Goal: Task Accomplishment & Management: Complete application form

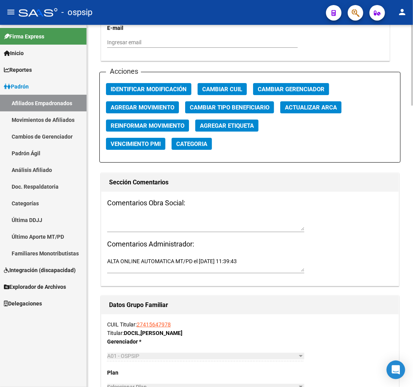
scroll to position [820, 0]
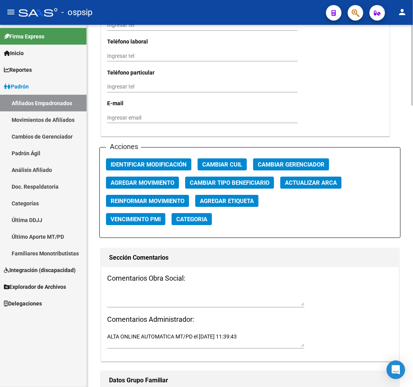
click at [161, 180] on span "Agregar Movimiento" at bounding box center [143, 183] width 64 height 7
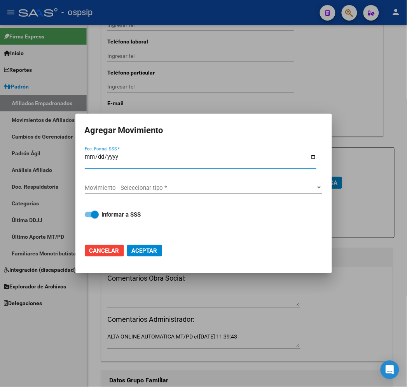
click at [127, 245] on button "Aceptar" at bounding box center [144, 251] width 35 height 12
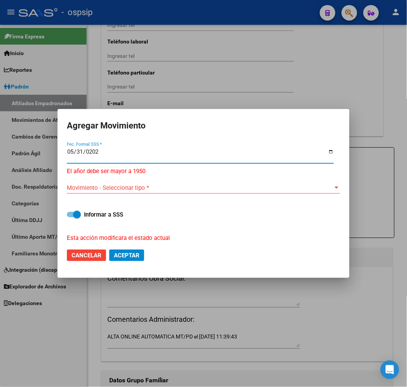
type input "[DATE]"
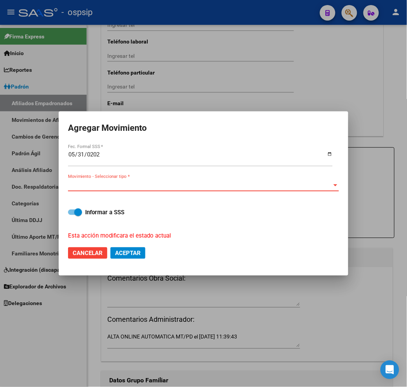
click at [194, 188] on span "Movimiento - Seleccionar tipo *" at bounding box center [200, 185] width 264 height 7
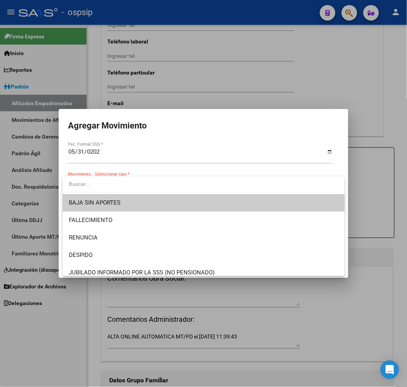
click at [201, 207] on span "BAJA SIN APORTES" at bounding box center [204, 202] width 270 height 17
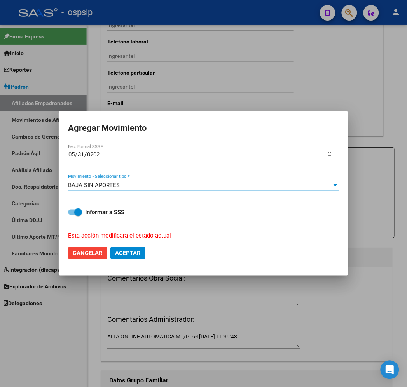
click at [139, 256] on span "Aceptar" at bounding box center [128, 253] width 26 height 7
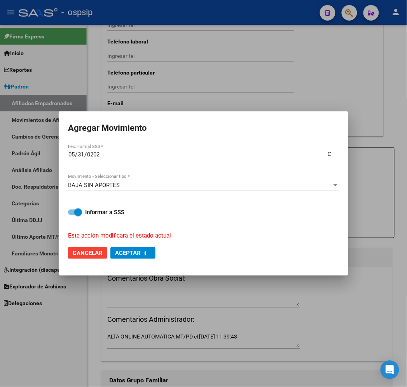
checkbox input "false"
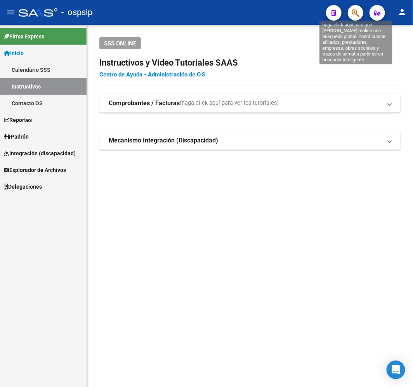
click at [358, 13] on icon "button" at bounding box center [356, 13] width 8 height 9
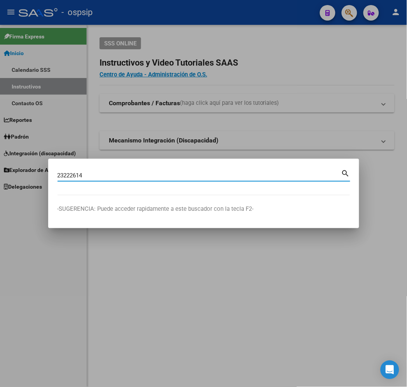
type input "23222614"
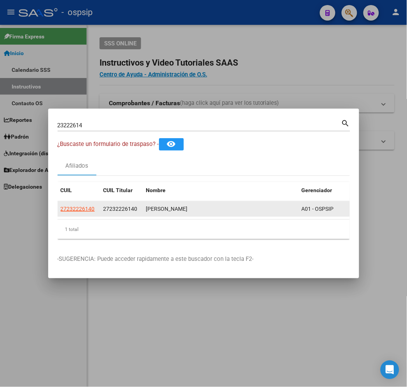
click at [61, 213] on app-link-go-to "27232226140" at bounding box center [78, 209] width 34 height 9
click at [61, 209] on span "27232226140" at bounding box center [78, 209] width 34 height 6
type textarea "27232226140"
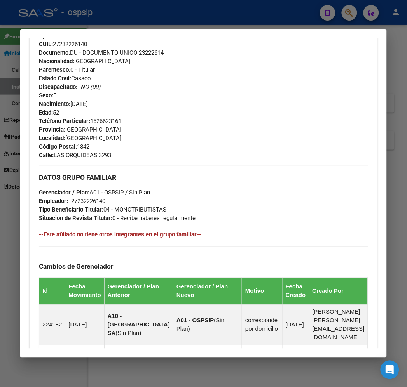
scroll to position [443, 0]
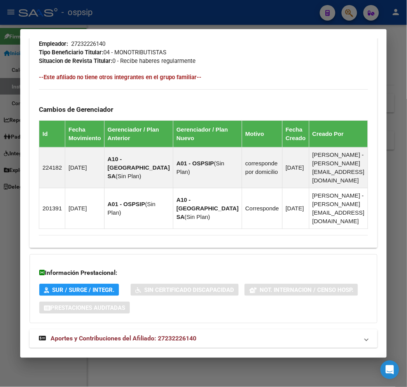
click at [262, 330] on mat-expansion-panel-header "Aportes y Contribuciones del Afiliado: 27232226140" at bounding box center [203, 339] width 347 height 19
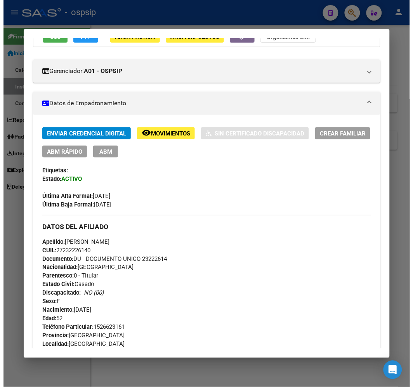
scroll to position [37, 0]
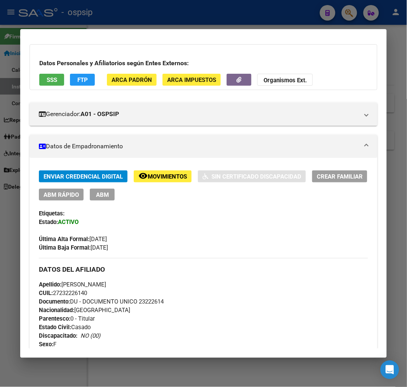
click at [96, 197] on span "ABM" at bounding box center [102, 195] width 13 height 7
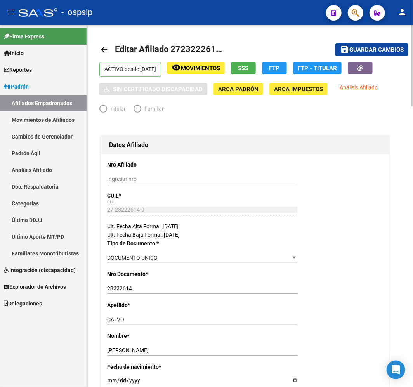
radio input "true"
type input "27-23222614-0"
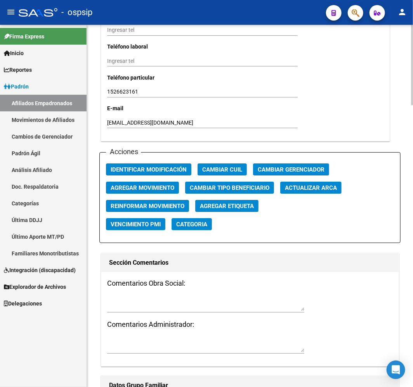
scroll to position [820, 0]
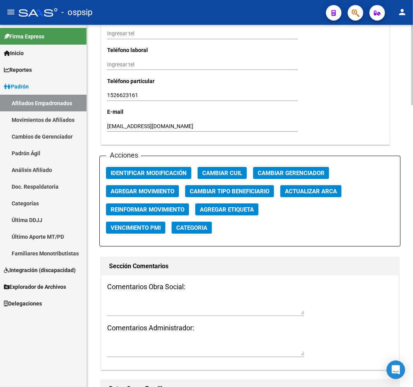
click at [154, 188] on span "Agregar Movimiento" at bounding box center [143, 191] width 64 height 7
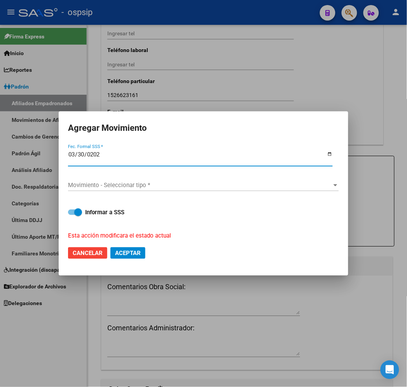
type input "[DATE]"
click at [150, 196] on div "Movimiento - Seleccionar tipo * Movimiento - Seleccionar tipo *" at bounding box center [203, 189] width 271 height 19
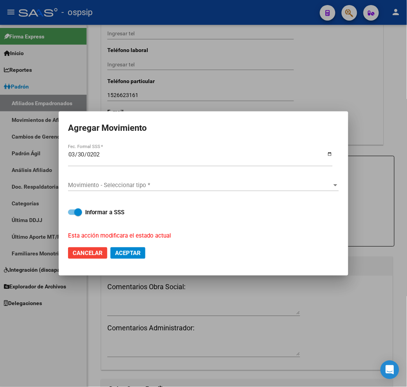
click at [134, 190] on div "Movimiento - Seleccionar tipo * Movimiento - Seleccionar tipo *" at bounding box center [203, 186] width 271 height 12
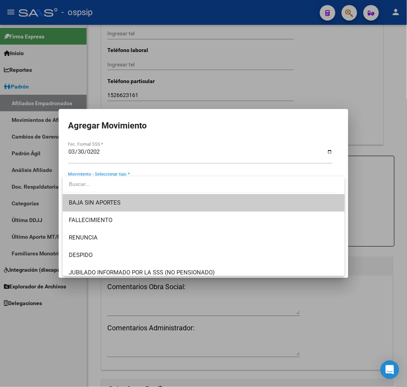
click at [126, 152] on div at bounding box center [203, 193] width 407 height 387
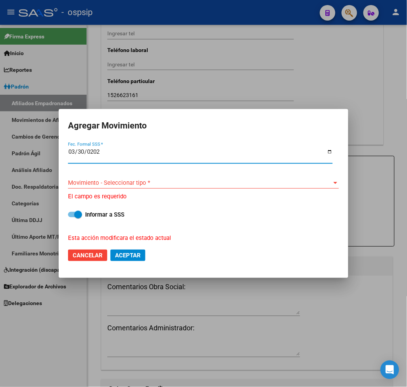
drag, startPoint x: 112, startPoint y: 152, endPoint x: 42, endPoint y: 150, distance: 69.6
click at [42, 150] on div "Agregar Movimiento [DATE] Fec. Formal SSS * Movimiento - Seleccionar tipo * Mov…" at bounding box center [203, 193] width 407 height 387
click at [98, 152] on input "[DATE]" at bounding box center [200, 155] width 265 height 12
click at [73, 149] on input "[DATE]" at bounding box center [200, 155] width 265 height 12
click at [99, 181] on span "Movimiento - Seleccionar tipo *" at bounding box center [200, 183] width 264 height 7
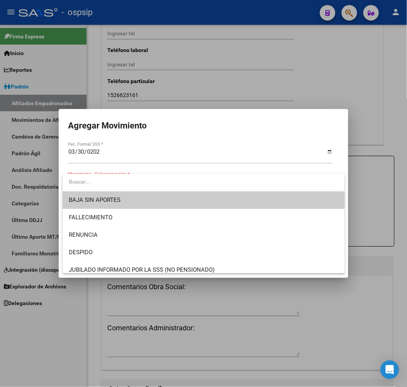
click at [143, 202] on span "BAJA SIN APORTES" at bounding box center [204, 200] width 270 height 17
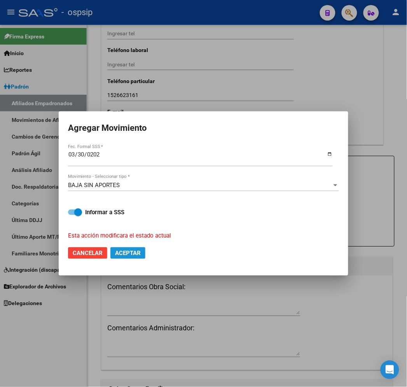
click at [134, 251] on span "Aceptar" at bounding box center [128, 253] width 26 height 7
checkbox input "false"
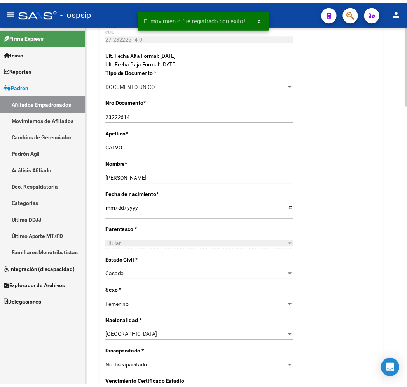
scroll to position [0, 0]
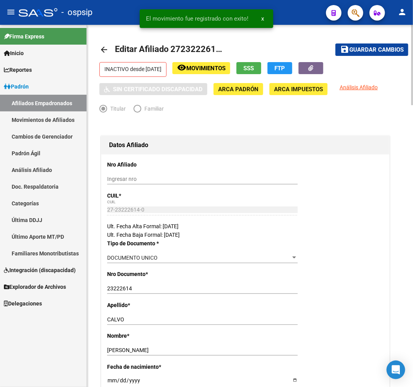
click at [286, 68] on button "FTP" at bounding box center [280, 68] width 25 height 12
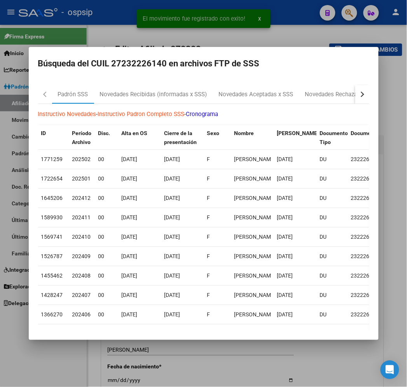
drag, startPoint x: 386, startPoint y: 91, endPoint x: 381, endPoint y: 95, distance: 6.5
click at [378, 94] on mat-dialog-content "Padrón SSS Novedades Recibidas (informadas x SSS) Novedades Aceptadas x SSS Nov…" at bounding box center [204, 205] width 350 height 252
click at [369, 95] on button "button" at bounding box center [362, 94] width 14 height 19
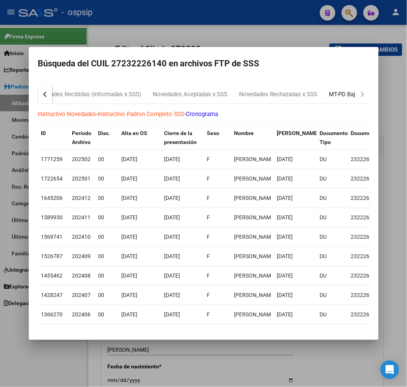
click at [347, 100] on div "MT-PD Bajas Diarias" at bounding box center [355, 94] width 64 height 19
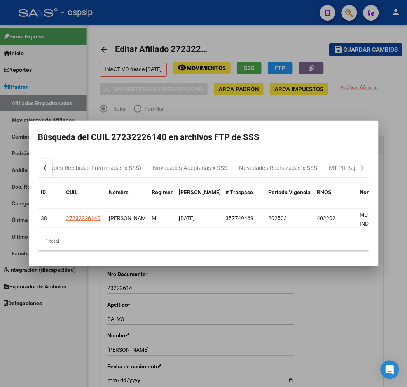
click at [231, 317] on div at bounding box center [203, 193] width 407 height 387
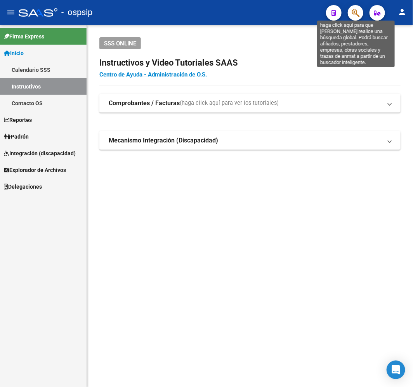
click at [354, 13] on icon "button" at bounding box center [356, 13] width 8 height 9
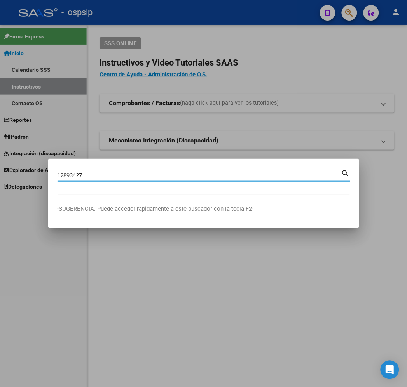
type input "12893427"
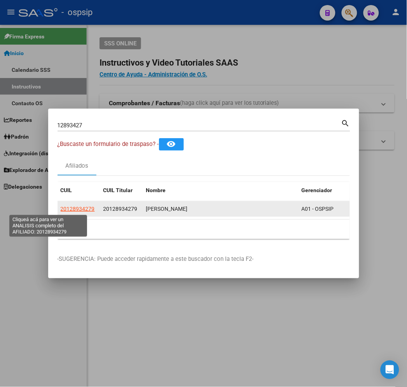
click at [61, 211] on span "20128934279" at bounding box center [78, 209] width 34 height 6
type textarea "20128934279"
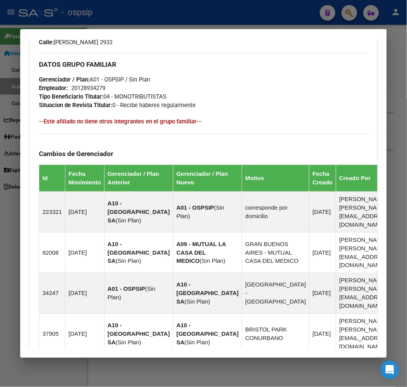
scroll to position [587, 0]
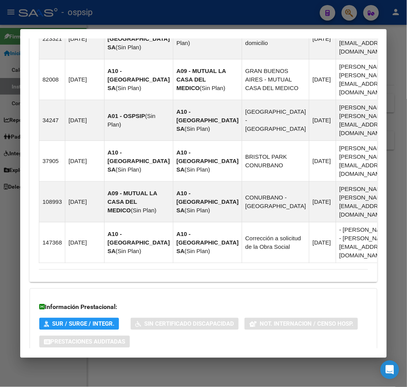
click at [239, 369] on mat-panel-title "Aportes y Contribuciones del Afiliado: 20128934279" at bounding box center [198, 373] width 319 height 9
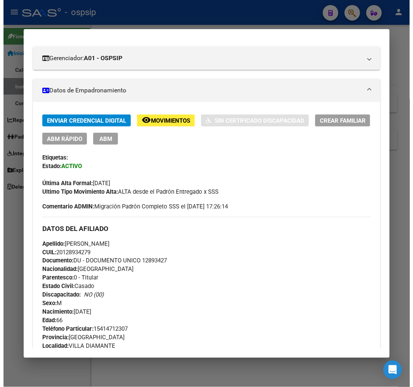
scroll to position [0, 0]
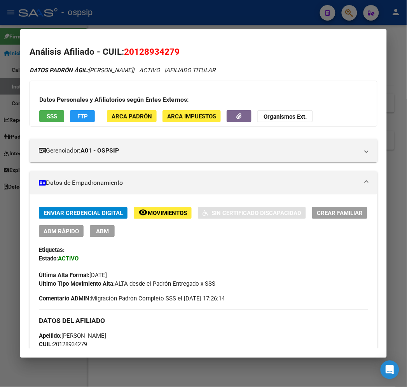
click at [77, 118] on span "FTP" at bounding box center [82, 116] width 10 height 7
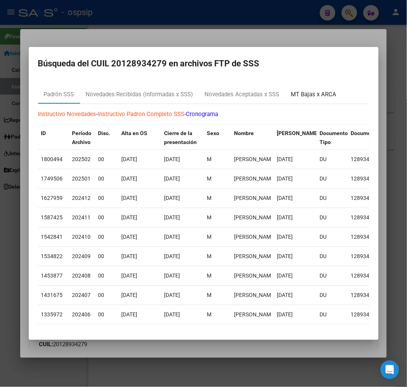
click at [294, 99] on div "MT Bajas x ARCA" at bounding box center [313, 94] width 57 height 19
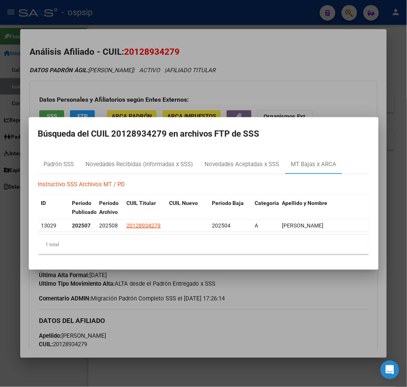
click at [213, 342] on div at bounding box center [203, 193] width 407 height 387
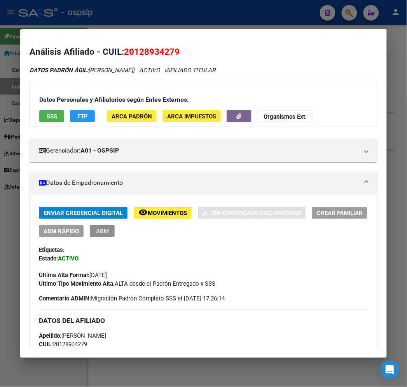
click at [102, 231] on button "ABM" at bounding box center [102, 231] width 25 height 12
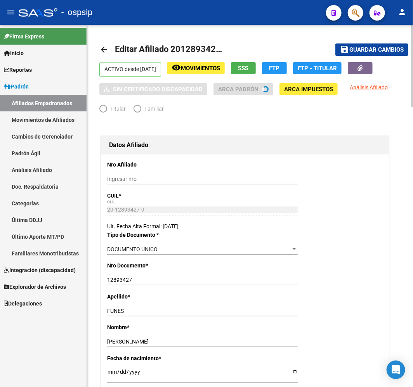
radio input "true"
type input "20-12893427-9"
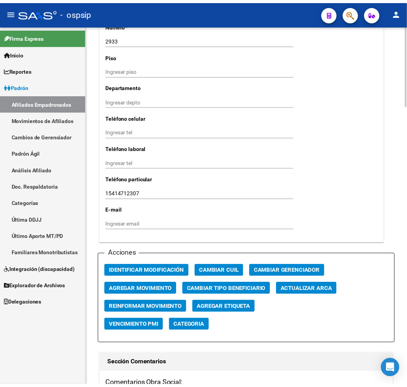
scroll to position [777, 0]
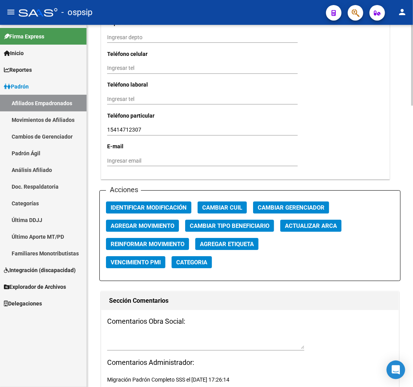
click at [159, 224] on span "Agregar Movimiento" at bounding box center [143, 226] width 64 height 7
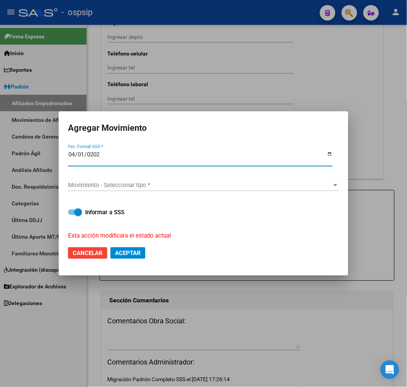
type input "[DATE]"
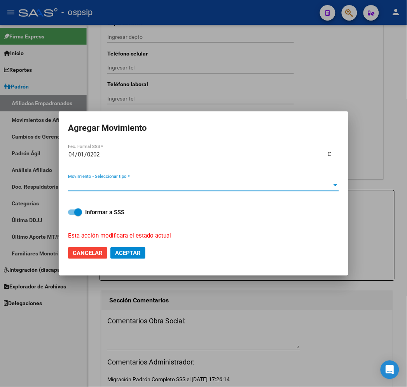
click at [194, 186] on span "Movimiento - Seleccionar tipo *" at bounding box center [200, 185] width 264 height 7
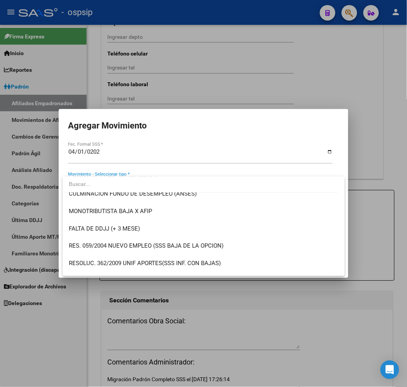
scroll to position [216, 0]
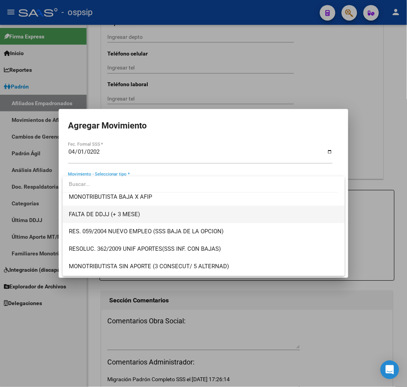
click at [212, 206] on span "FALTA DE DDJJ (+ 3 MESE)" at bounding box center [204, 214] width 270 height 17
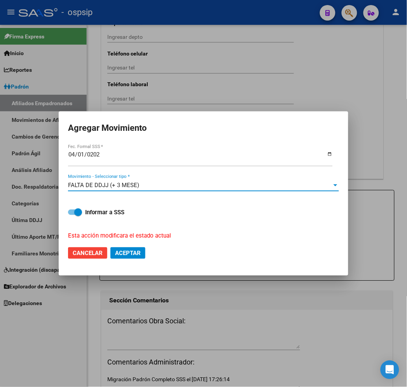
click at [200, 187] on div "FALTA DE DDJJ (+ 3 MESE)" at bounding box center [200, 185] width 264 height 7
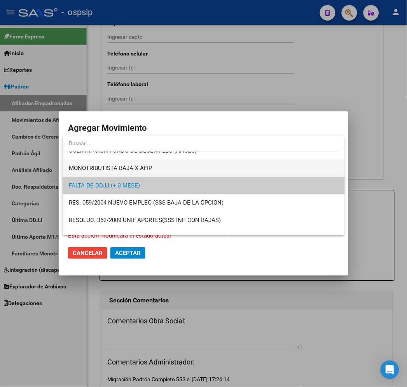
click at [179, 167] on span "MONOTRIBUTISTA BAJA X AFIP" at bounding box center [204, 168] width 270 height 17
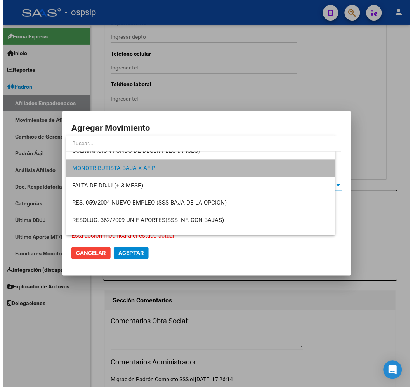
scroll to position [210, 0]
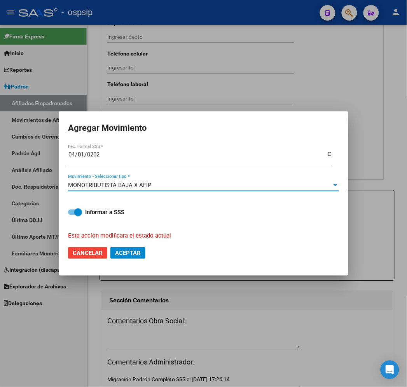
click at [138, 262] on mat-dialog-actions "Cancelar Aceptar" at bounding box center [203, 253] width 271 height 26
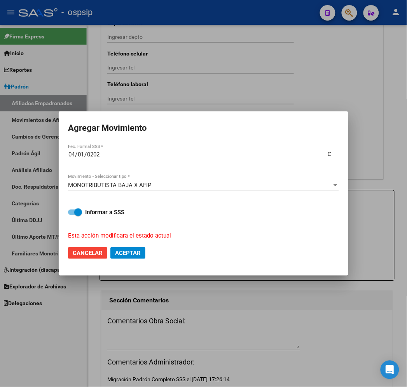
drag, startPoint x: 129, startPoint y: 256, endPoint x: 101, endPoint y: 249, distance: 28.5
click at [129, 255] on span "Aceptar" at bounding box center [128, 253] width 26 height 7
checkbox input "false"
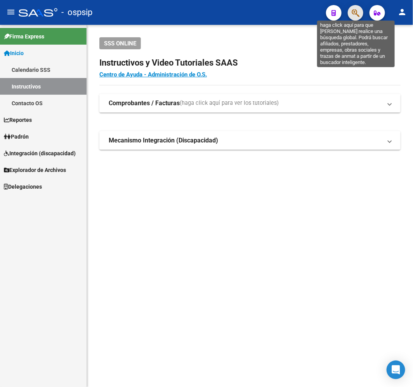
click at [358, 10] on icon "button" at bounding box center [356, 13] width 8 height 9
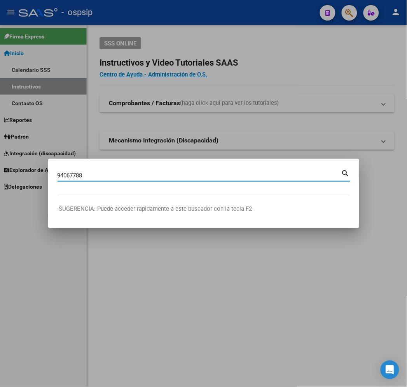
type input "94067788"
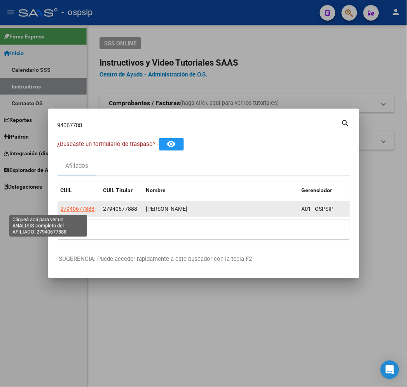
click at [61, 211] on span "27940677888" at bounding box center [78, 209] width 34 height 6
type textarea "27940677888"
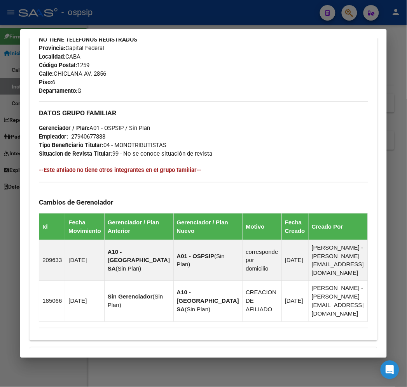
scroll to position [460, 0]
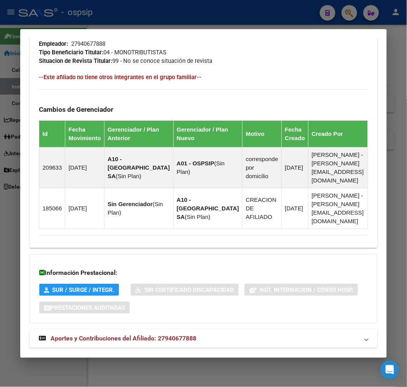
click at [234, 330] on mat-expansion-panel-header "Aportes y Contribuciones del Afiliado: 27940677888" at bounding box center [203, 339] width 347 height 19
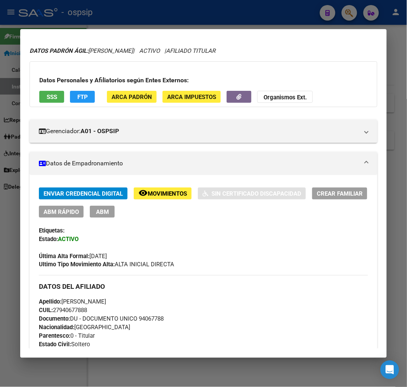
scroll to position [0, 0]
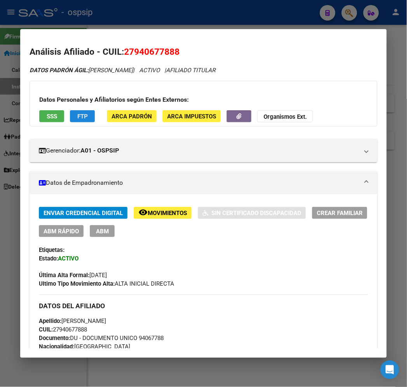
click at [70, 112] on button "FTP" at bounding box center [82, 116] width 25 height 12
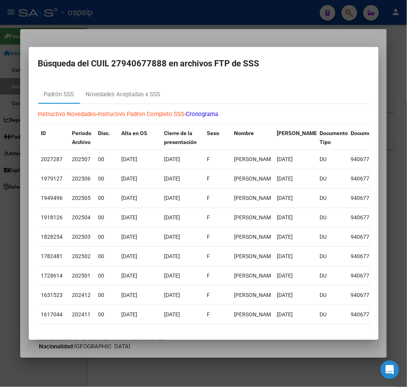
click at [240, 38] on div at bounding box center [203, 193] width 407 height 387
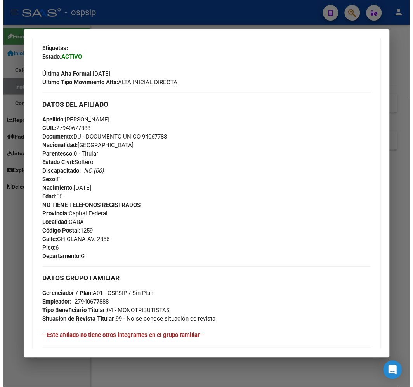
scroll to position [120, 0]
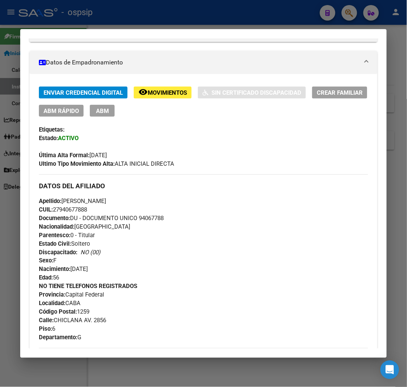
click at [102, 117] on button "ABM" at bounding box center [102, 111] width 25 height 12
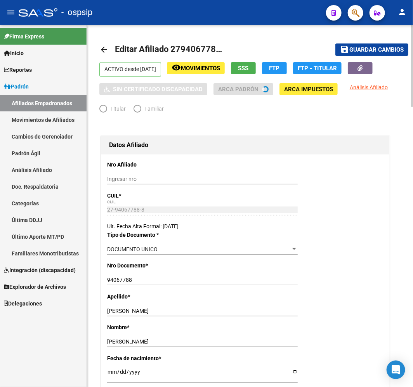
radio input "true"
type input "27-94067788-8"
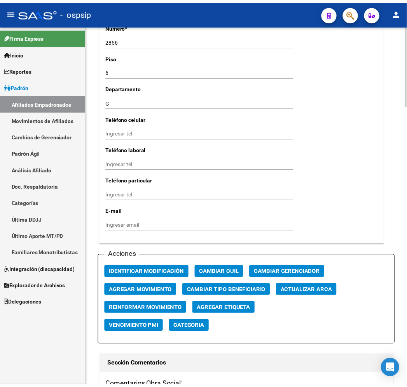
scroll to position [863, 0]
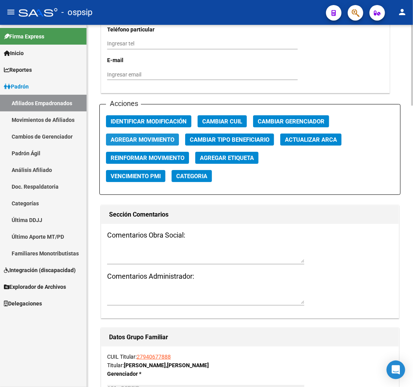
click at [175, 144] on button "Agregar Movimiento" at bounding box center [142, 140] width 73 height 12
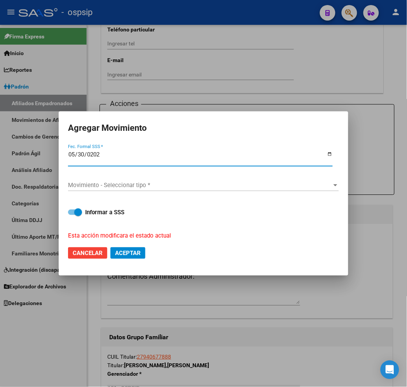
type input "[DATE]"
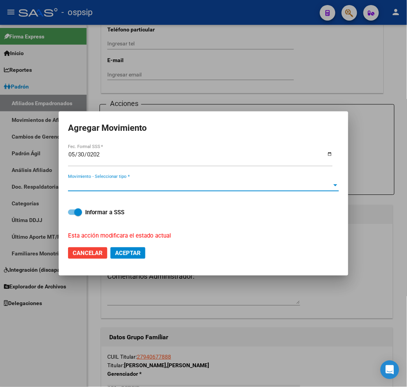
click at [141, 188] on span "Movimiento - Seleccionar tipo *" at bounding box center [200, 185] width 264 height 7
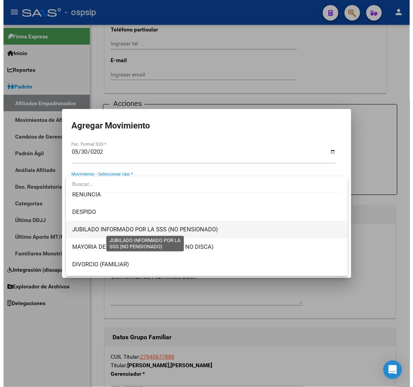
scroll to position [0, 0]
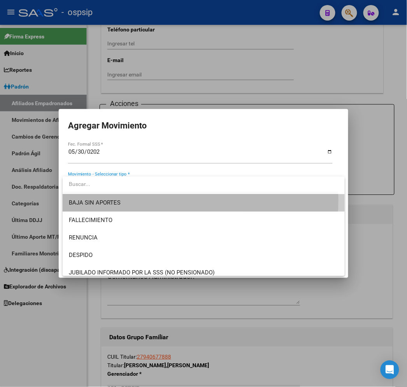
click at [142, 199] on span "BAJA SIN APORTES" at bounding box center [204, 202] width 270 height 17
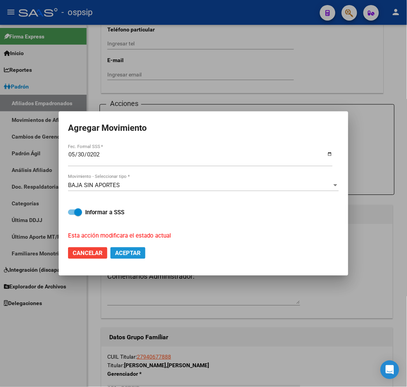
click at [141, 253] on button "Aceptar" at bounding box center [127, 254] width 35 height 12
checkbox input "false"
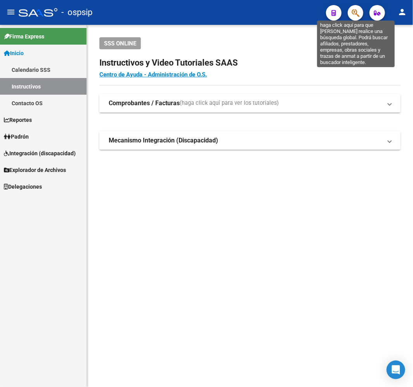
click at [354, 13] on icon "button" at bounding box center [356, 13] width 8 height 9
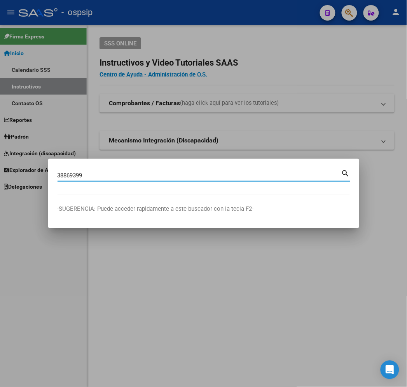
type input "38869399"
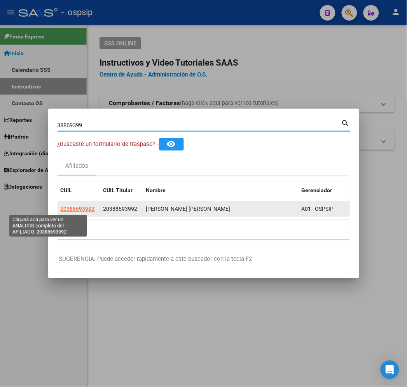
click at [61, 207] on span "20388693992" at bounding box center [78, 209] width 34 height 6
type textarea "20388693992"
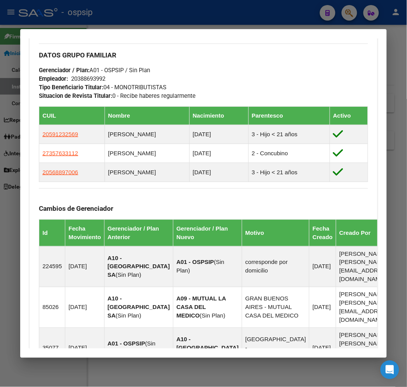
scroll to position [660, 0]
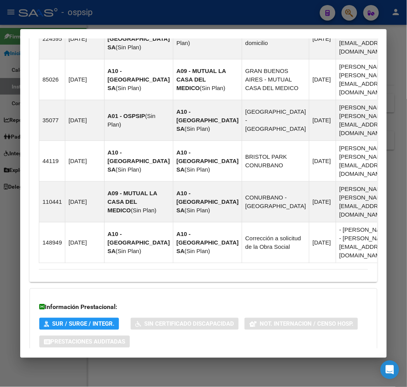
drag, startPoint x: 293, startPoint y: 331, endPoint x: 302, endPoint y: 323, distance: 12.4
click at [293, 364] on mat-expansion-panel-header "Aportes y Contribuciones del Afiliado: 20388693992" at bounding box center [203, 373] width 347 height 19
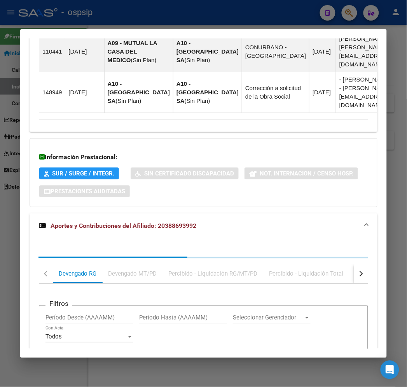
scroll to position [871, 0]
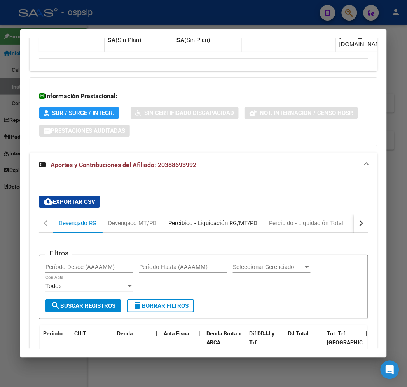
click at [162, 214] on div "Percibido - Liquidación RG/MT/PD" at bounding box center [212, 223] width 101 height 19
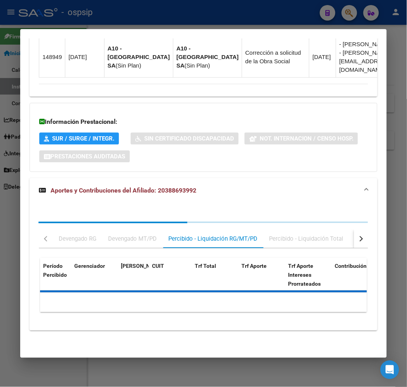
scroll to position [794, 0]
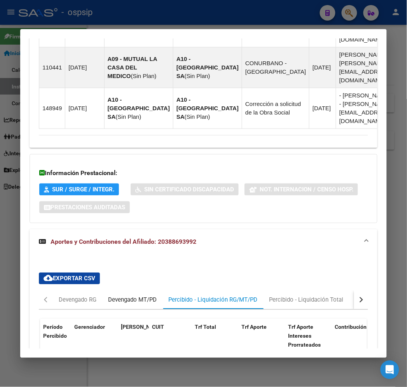
click at [134, 296] on div "Devengado MT/PD" at bounding box center [132, 300] width 49 height 9
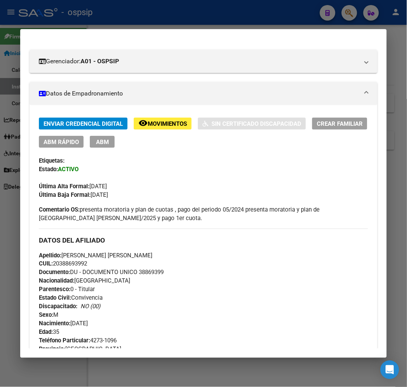
scroll to position [17, 0]
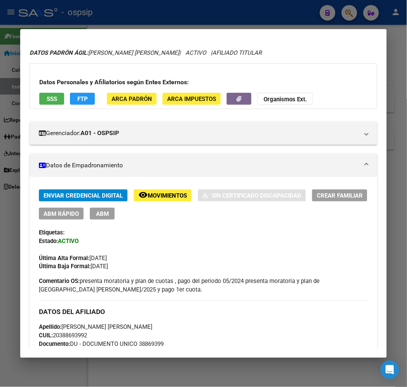
click at [226, 109] on div "Datos Personales y Afiliatorios según Entes Externos: SSS FTP ARCA Padrón ARCA …" at bounding box center [203, 86] width 347 height 46
click at [237, 102] on span "button" at bounding box center [239, 99] width 5 height 7
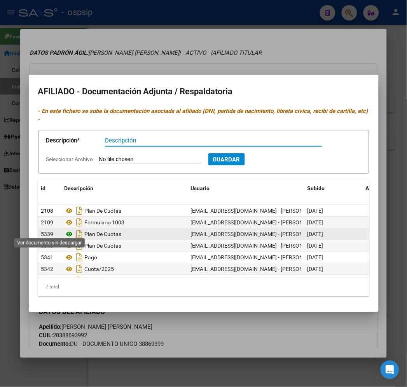
click at [65, 231] on icon at bounding box center [70, 234] width 10 height 9
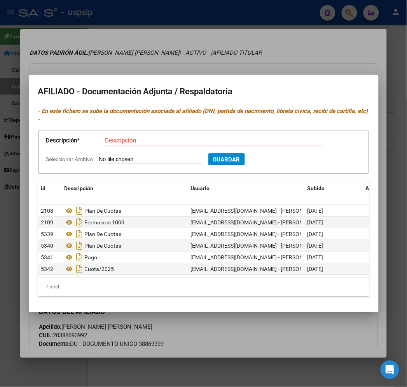
click at [252, 324] on div at bounding box center [203, 193] width 407 height 387
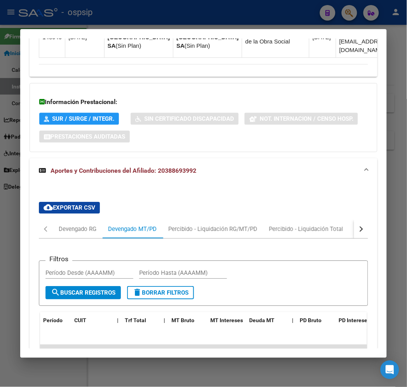
scroll to position [838, 0]
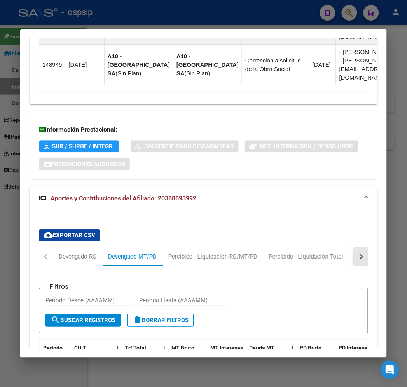
click at [363, 254] on div "button" at bounding box center [360, 256] width 5 height 5
click at [351, 248] on mat-tab-header "Devengado RG Devengado MT/PD Percibido - Liquidación RG/MT/PD Percibido - Liqui…" at bounding box center [203, 257] width 329 height 19
click at [319, 253] on div "Transferencias ARCA" at bounding box center [337, 257] width 55 height 9
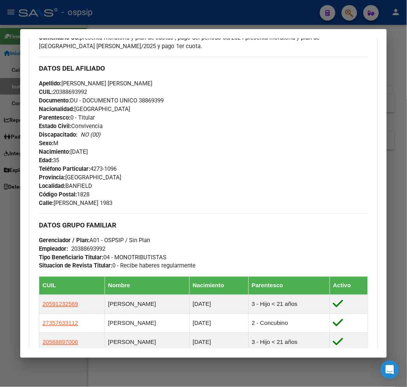
scroll to position [110, 0]
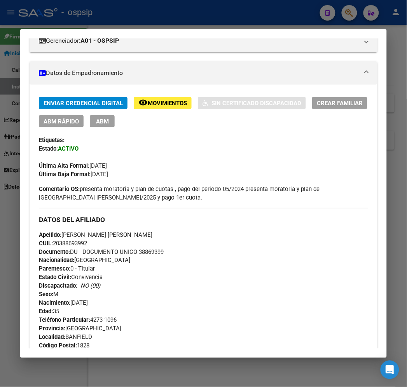
click at [187, 292] on div "DATOS DEL AFILIADO Apellido: [PERSON_NAME] [PERSON_NAME] CUIL: 20388693992 Docu…" at bounding box center [203, 283] width 329 height 151
click at [153, 14] on div at bounding box center [203, 193] width 407 height 387
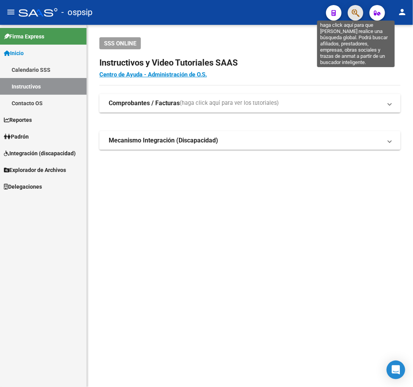
click at [357, 10] on icon "button" at bounding box center [356, 13] width 8 height 9
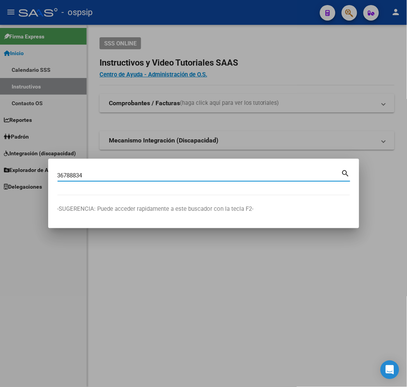
type input "36788834"
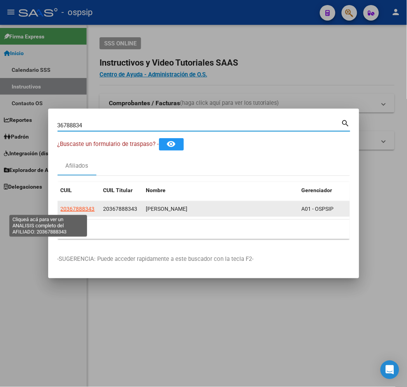
click at [58, 214] on datatable-body-cell "20367888343" at bounding box center [79, 209] width 43 height 15
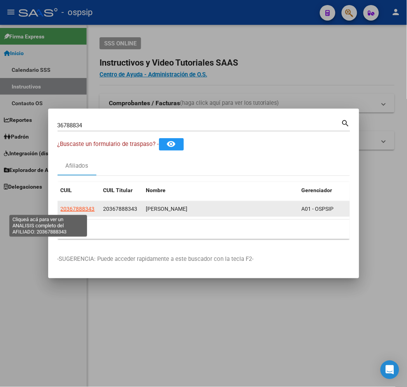
click at [61, 210] on span "20367888343" at bounding box center [78, 209] width 34 height 6
copy span "8343"
type textarea "20367888343"
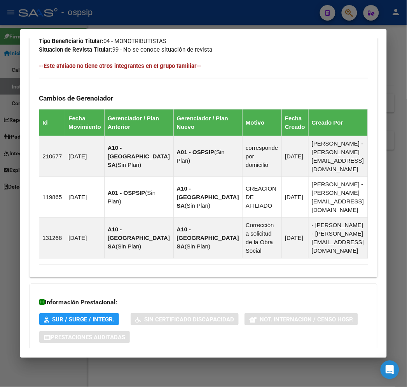
scroll to position [476, 0]
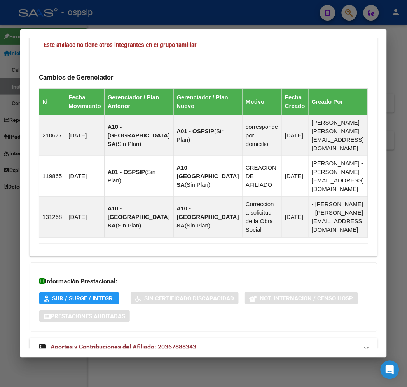
click at [225, 343] on mat-panel-title "Aportes y Contribuciones del Afiliado: 20367888343" at bounding box center [198, 347] width 319 height 9
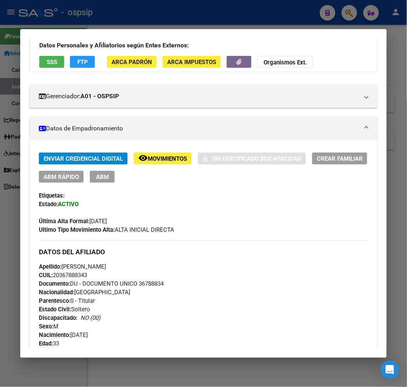
scroll to position [0, 0]
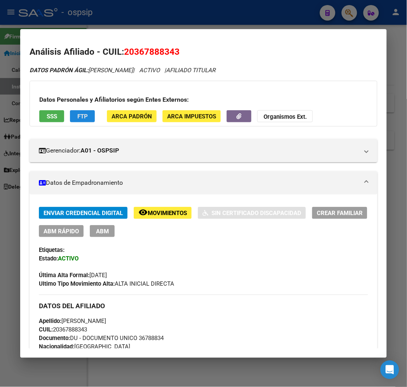
click at [77, 115] on button "FTP" at bounding box center [82, 116] width 25 height 12
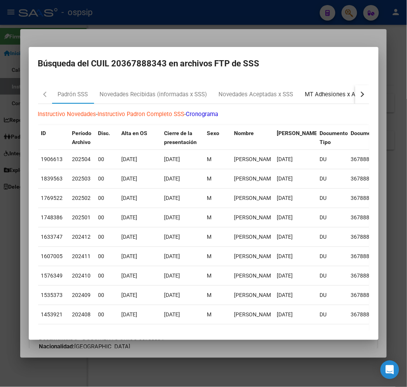
click at [314, 92] on div "MT Adhesiones x ARCA" at bounding box center [336, 94] width 62 height 9
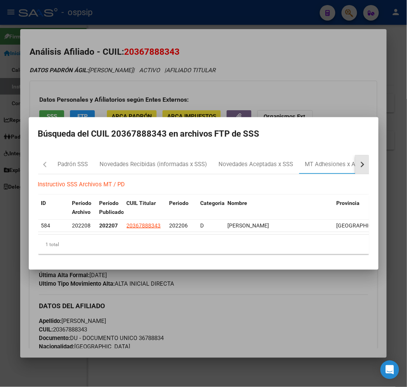
click at [364, 162] on div "button" at bounding box center [360, 164] width 5 height 5
click at [344, 167] on div "MT Bajas x ARCA" at bounding box center [366, 164] width 57 height 19
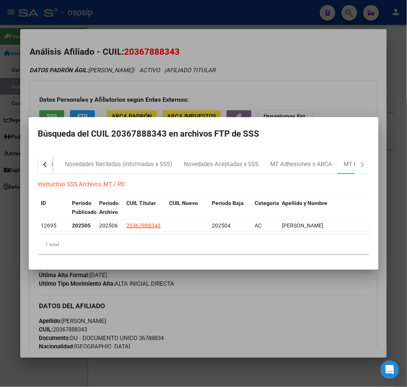
click at [219, 313] on div at bounding box center [203, 193] width 407 height 387
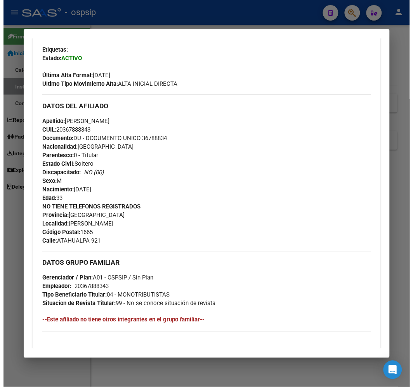
scroll to position [173, 0]
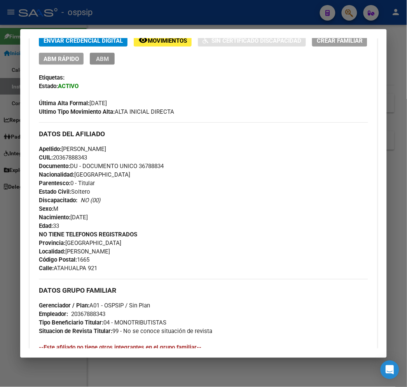
click at [100, 59] on button "ABM" at bounding box center [102, 59] width 25 height 12
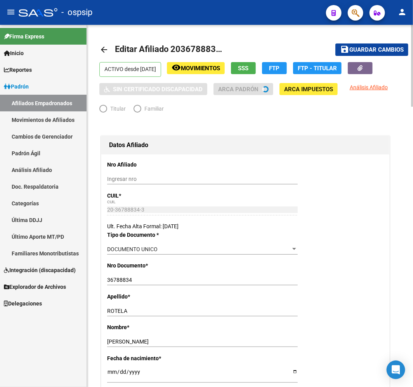
radio input "true"
type input "20-36788834-3"
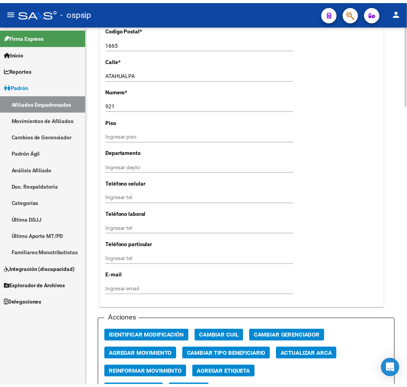
scroll to position [863, 0]
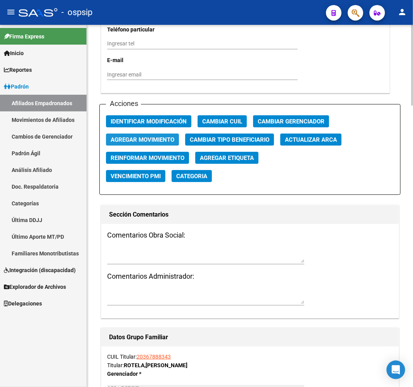
click at [166, 140] on span "Agregar Movimiento" at bounding box center [143, 139] width 64 height 7
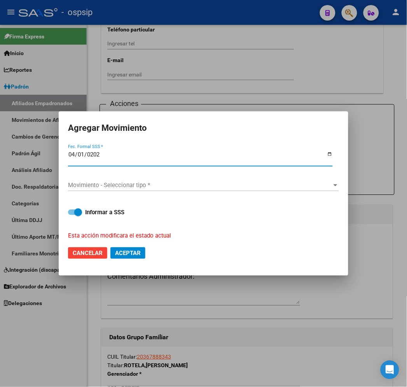
type input "[DATE]"
click at [178, 189] on div "Movimiento - Seleccionar tipo * Movimiento - Seleccionar tipo *" at bounding box center [203, 186] width 271 height 12
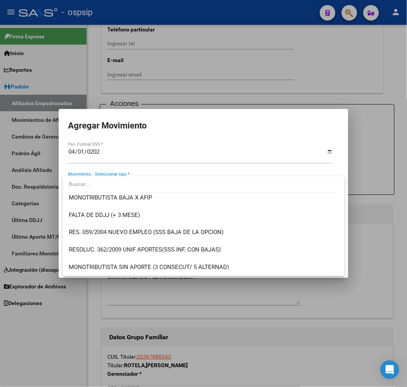
scroll to position [216, 0]
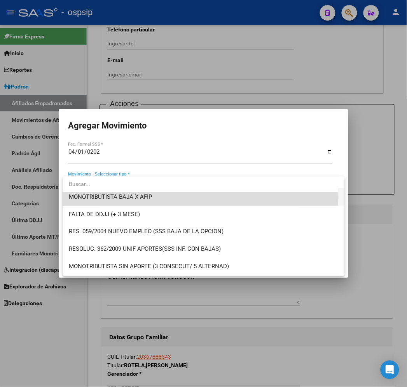
click at [170, 197] on span "MONOTRIBUTISTA BAJA X AFIP" at bounding box center [204, 196] width 270 height 17
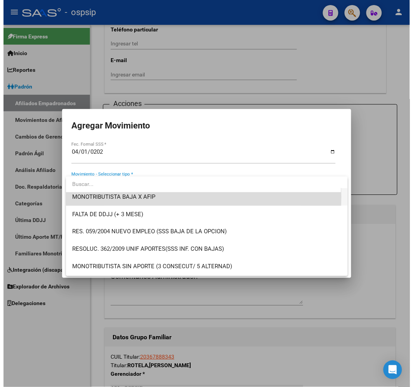
scroll to position [210, 0]
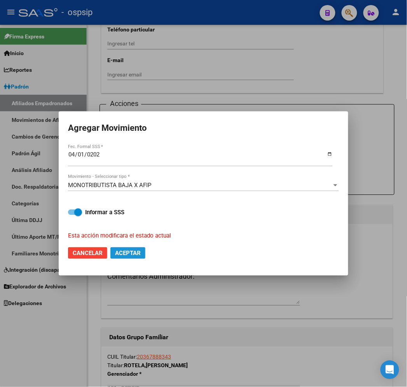
click at [140, 253] on span "Aceptar" at bounding box center [128, 253] width 26 height 7
checkbox input "false"
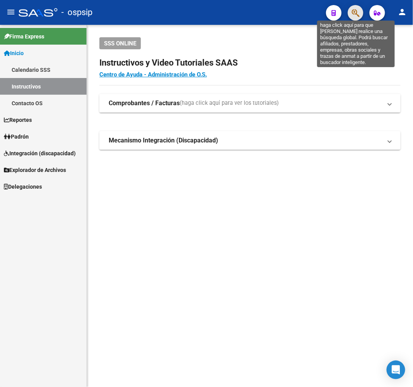
click at [358, 17] on icon "button" at bounding box center [356, 13] width 8 height 9
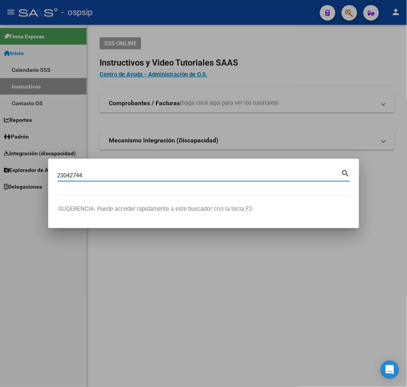
type input "23042744"
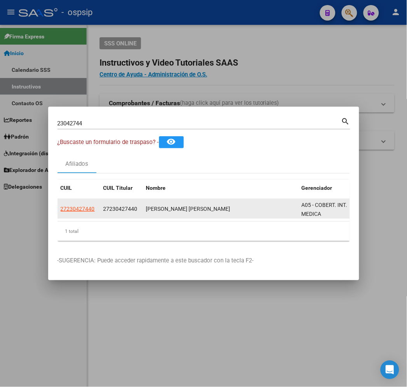
click at [58, 214] on datatable-body-cell "27230427440" at bounding box center [79, 208] width 43 height 19
click at [61, 211] on span "27230427440" at bounding box center [78, 209] width 34 height 6
type textarea "27230427440"
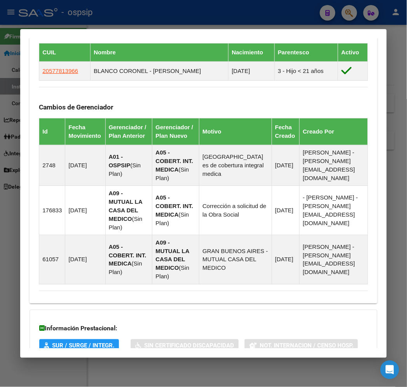
scroll to position [525, 0]
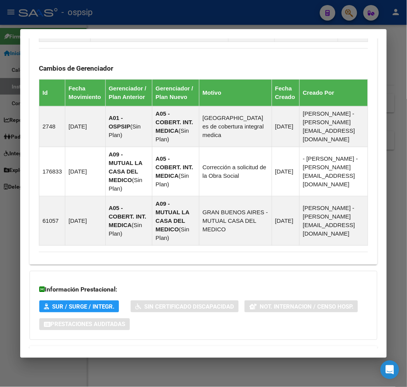
click at [274, 347] on mat-expansion-panel-header "Aportes y Contribuciones del Afiliado: 27230427440" at bounding box center [203, 356] width 347 height 19
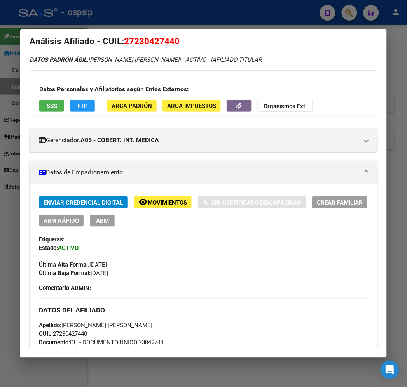
scroll to position [0, 0]
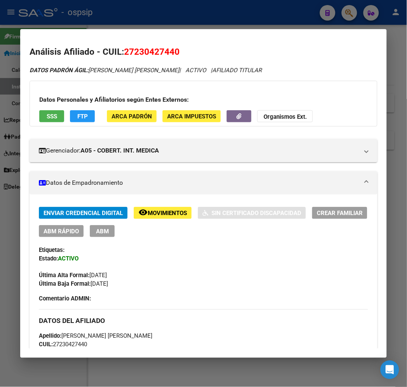
click at [77, 115] on span "FTP" at bounding box center [82, 116] width 10 height 7
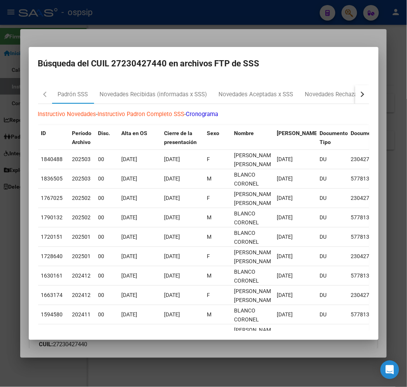
click at [369, 95] on button "button" at bounding box center [362, 94] width 14 height 19
click at [345, 99] on div "MT-PD Bajas Diarias" at bounding box center [356, 94] width 64 height 19
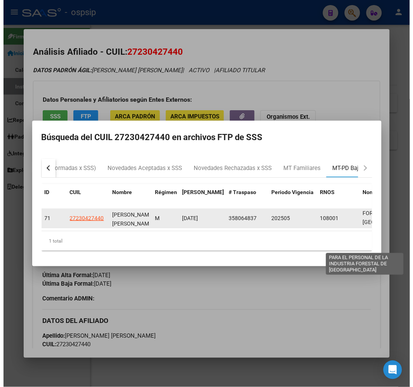
scroll to position [28, 0]
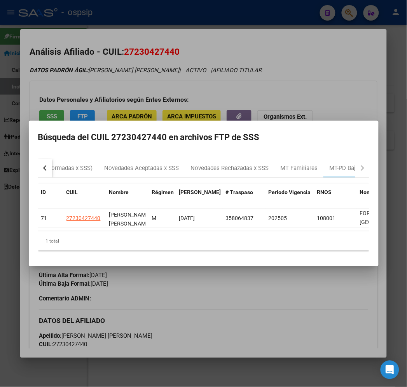
click at [269, 321] on div at bounding box center [203, 193] width 407 height 387
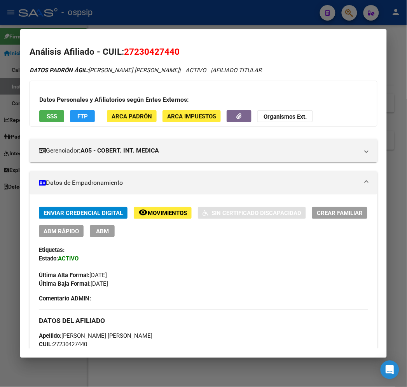
click at [98, 234] on button "ABM" at bounding box center [102, 231] width 25 height 12
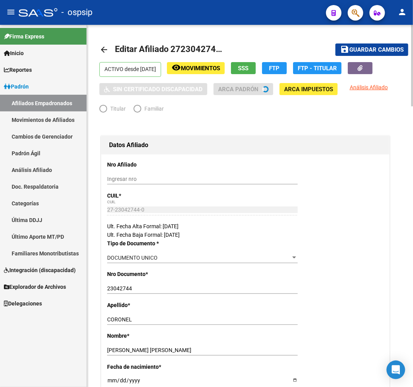
radio input "true"
type input "27-23042744-0"
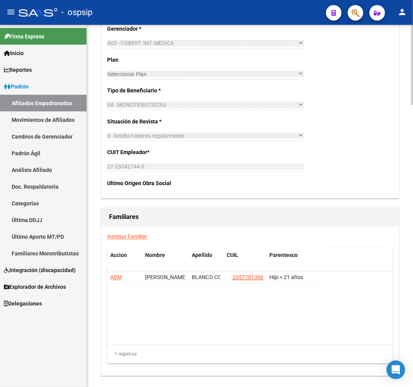
scroll to position [1271, 0]
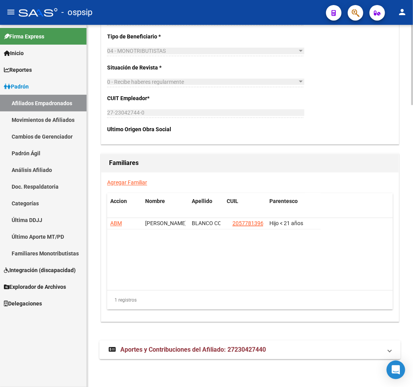
drag, startPoint x: 291, startPoint y: 350, endPoint x: 323, endPoint y: 309, distance: 51.5
click at [291, 349] on mat-panel-title "Aportes y Contribuciones del Afiliado: 27230427440" at bounding box center [246, 350] width 274 height 9
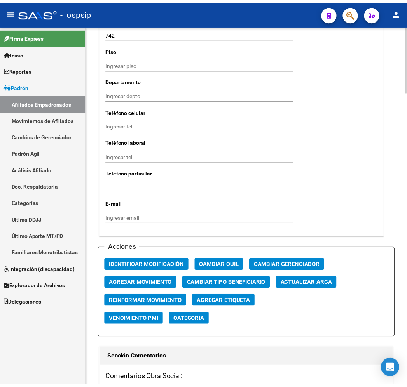
scroll to position [777, 0]
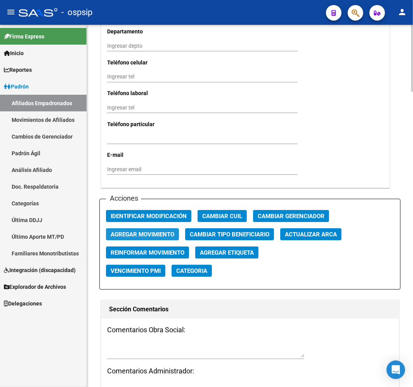
click at [162, 236] on span "Agregar Movimiento" at bounding box center [143, 234] width 64 height 7
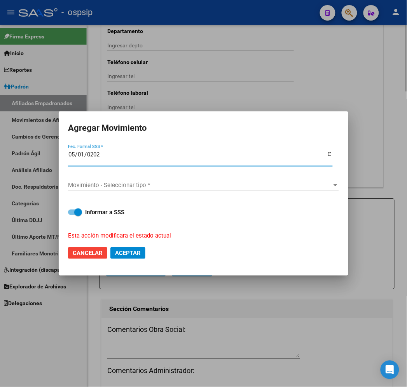
type input "[DATE]"
click at [178, 183] on span "Movimiento - Seleccionar tipo *" at bounding box center [200, 185] width 264 height 7
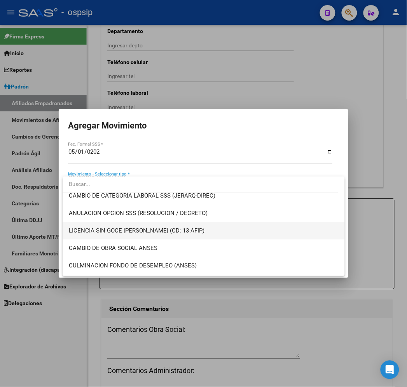
scroll to position [216, 0]
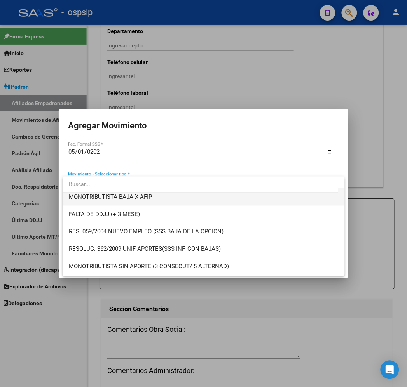
click at [164, 199] on span "MONOTRIBUTISTA BAJA X AFIP" at bounding box center [204, 196] width 270 height 17
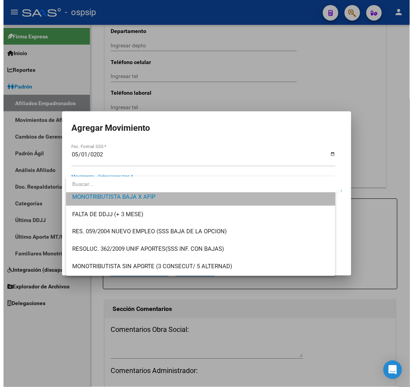
scroll to position [210, 0]
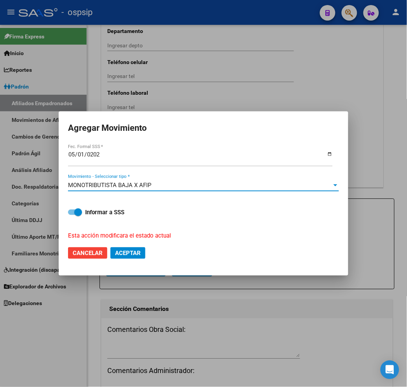
drag, startPoint x: 140, startPoint y: 252, endPoint x: 117, endPoint y: 239, distance: 26.3
click at [139, 252] on span "Aceptar" at bounding box center [128, 253] width 26 height 7
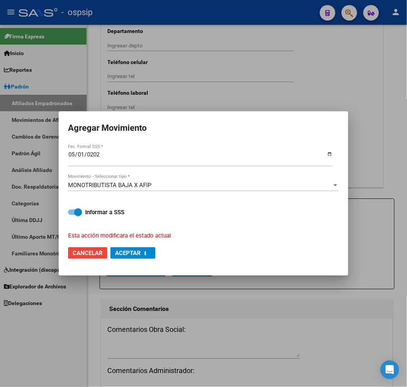
checkbox input "false"
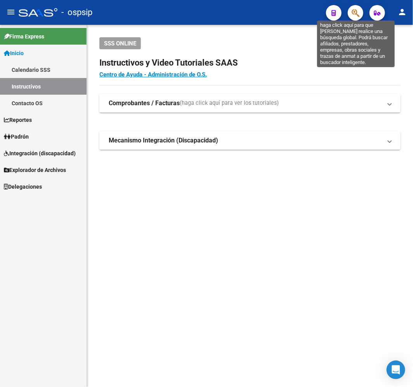
click at [356, 13] on icon "button" at bounding box center [356, 13] width 8 height 9
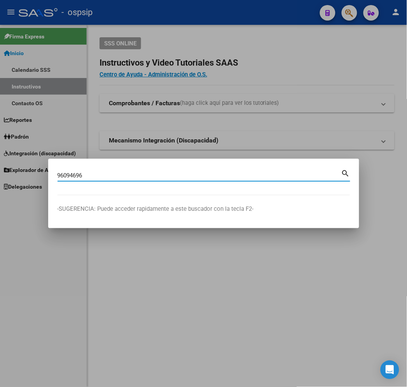
type input "96094696"
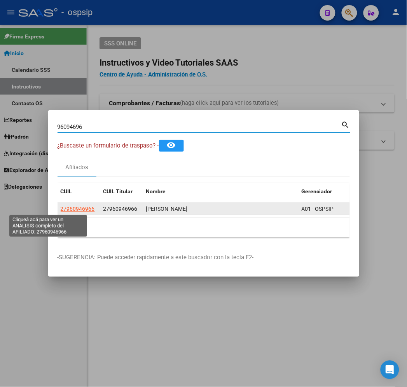
click at [61, 208] on span "27960946966" at bounding box center [78, 209] width 34 height 6
type textarea "27960946966"
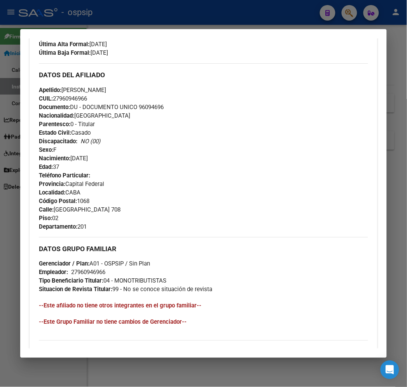
scroll to position [354, 0]
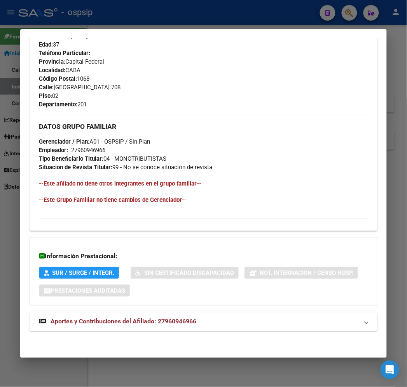
drag, startPoint x: 234, startPoint y: 326, endPoint x: 237, endPoint y: 312, distance: 14.4
click at [234, 325] on mat-panel-title "Aportes y Contribuciones del Afiliado: 27960946966" at bounding box center [198, 321] width 319 height 9
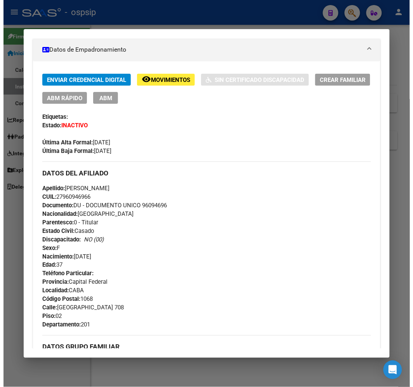
scroll to position [57, 0]
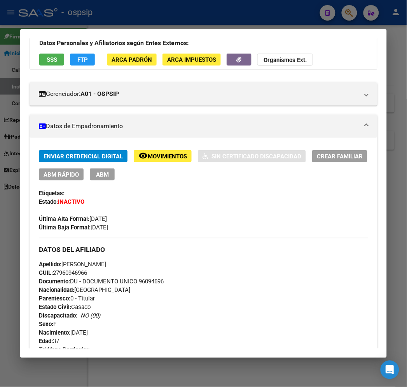
click at [89, 165] on div "Enviar Credencial Digital remove_red_eye Movimientos Sin Certificado Discapacid…" at bounding box center [203, 165] width 329 height 30
click at [96, 172] on span "ABM" at bounding box center [102, 174] width 13 height 7
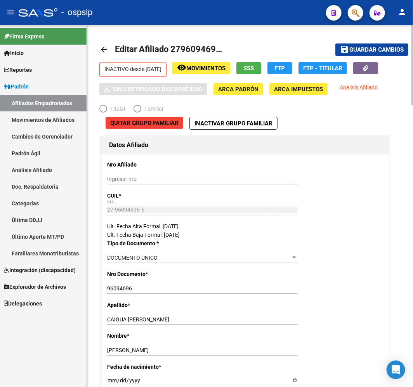
radio input "true"
type input "27-96094696-6"
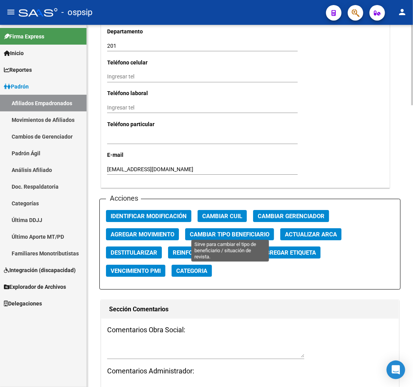
scroll to position [863, 0]
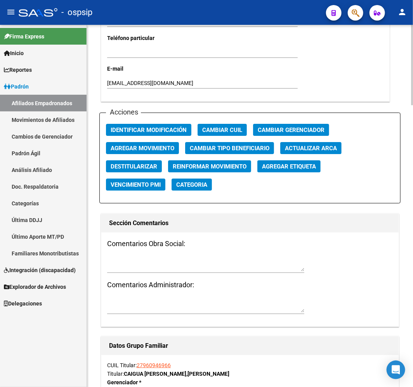
click at [134, 145] on span "Agregar Movimiento" at bounding box center [143, 148] width 64 height 7
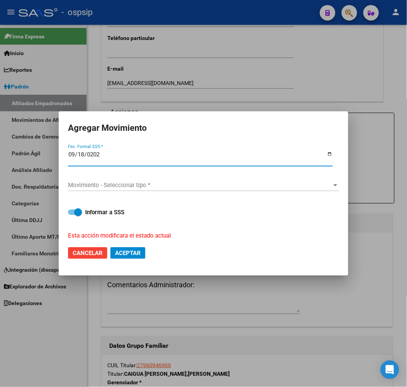
type input "[DATE]"
click at [129, 187] on span "Movimiento - Seleccionar tipo *" at bounding box center [200, 185] width 264 height 7
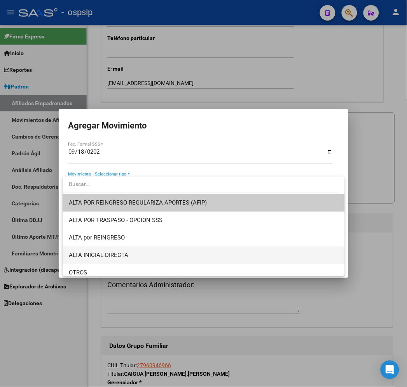
click at [152, 258] on span "ALTA INICIAL DIRECTA" at bounding box center [204, 255] width 270 height 17
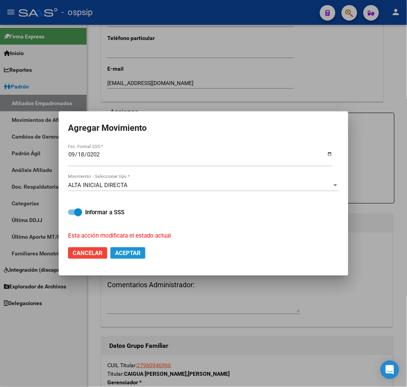
click at [137, 258] on button "Aceptar" at bounding box center [127, 254] width 35 height 12
checkbox input "false"
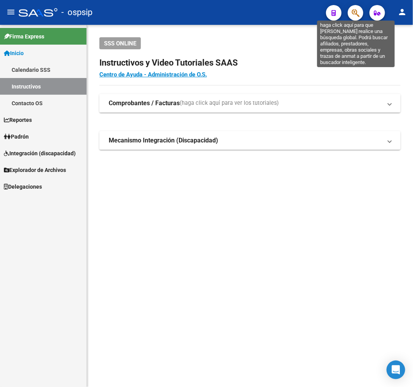
click at [356, 10] on icon "button" at bounding box center [356, 13] width 8 height 9
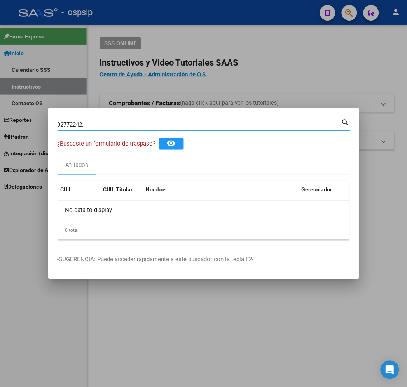
type input "92772242"
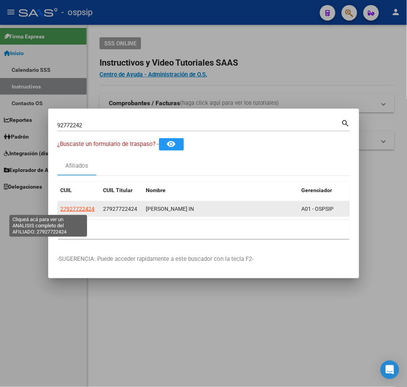
click at [61, 209] on span "27927722424" at bounding box center [78, 209] width 34 height 6
type textarea "27927722424"
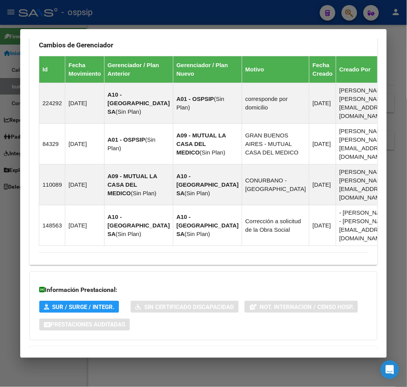
click at [186, 352] on strong "Aportes y Contribuciones del Afiliado: 27927722424" at bounding box center [117, 356] width 157 height 9
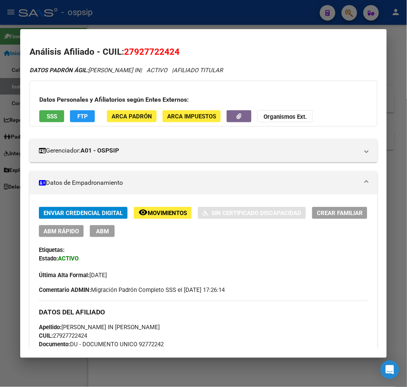
click at [77, 119] on span "FTP" at bounding box center [82, 116] width 10 height 7
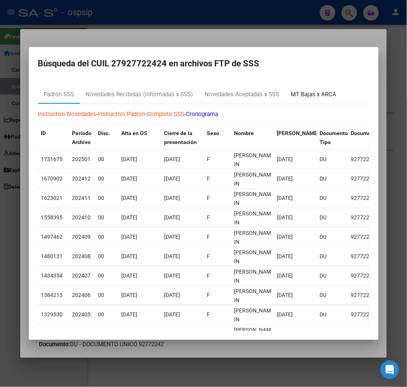
click at [302, 97] on div "MT Bajas x ARCA" at bounding box center [313, 94] width 45 height 9
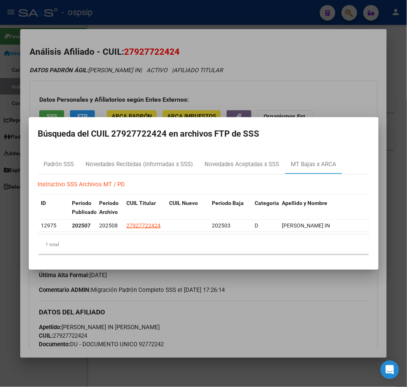
click at [284, 318] on div at bounding box center [203, 193] width 407 height 387
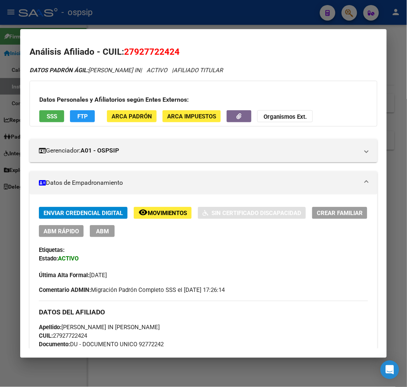
click at [93, 238] on div "Enviar Credencial Digital remove_red_eye Movimientos Sin Certificado Discapacid…" at bounding box center [203, 243] width 329 height 73
drag, startPoint x: 96, startPoint y: 233, endPoint x: 127, endPoint y: 244, distance: 33.3
click at [96, 232] on span "ABM" at bounding box center [102, 231] width 13 height 7
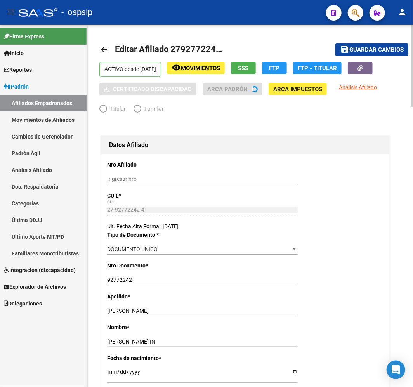
radio input "true"
type input "27-92772242-4"
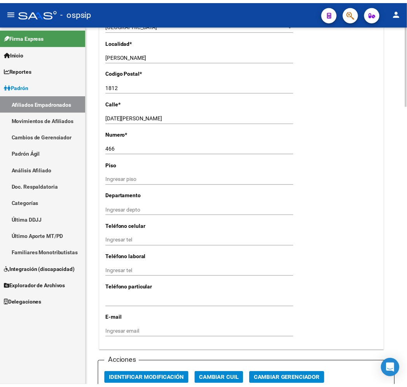
scroll to position [863, 0]
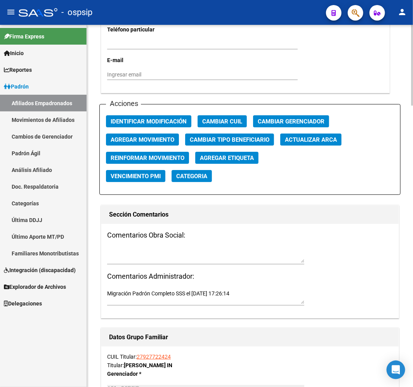
click at [152, 138] on span "Agregar Movimiento" at bounding box center [143, 139] width 64 height 7
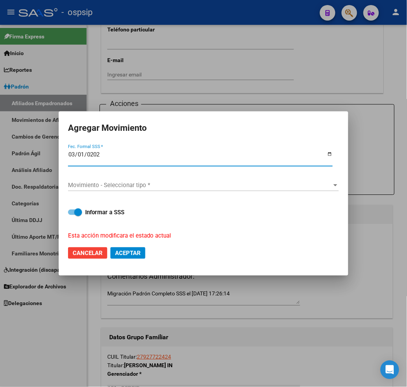
type input "[DATE]"
click at [150, 186] on span "Movimiento - Seleccionar tipo *" at bounding box center [200, 185] width 264 height 7
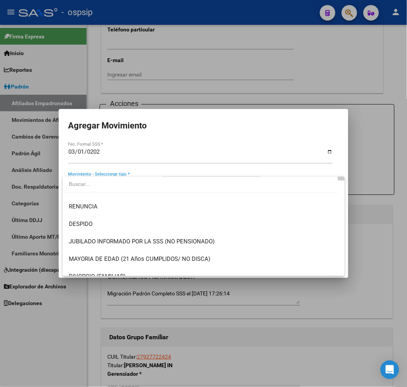
scroll to position [216, 0]
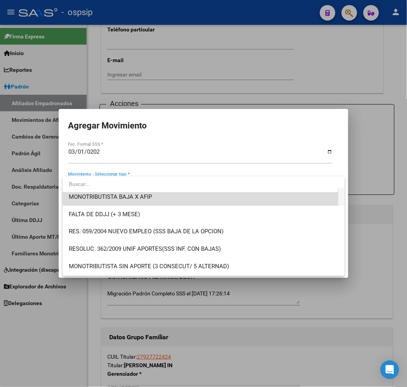
click at [166, 197] on span "MONOTRIBUTISTA BAJA X AFIP" at bounding box center [204, 196] width 270 height 17
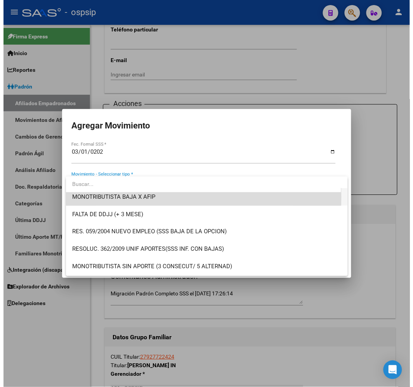
scroll to position [210, 0]
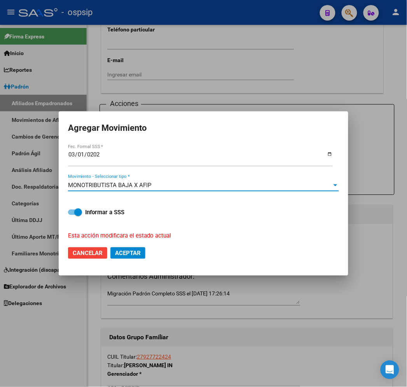
drag, startPoint x: 133, startPoint y: 251, endPoint x: 145, endPoint y: 253, distance: 12.3
click at [132, 251] on span "Aceptar" at bounding box center [128, 253] width 26 height 7
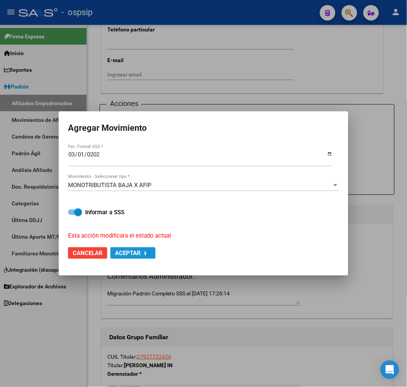
checkbox input "false"
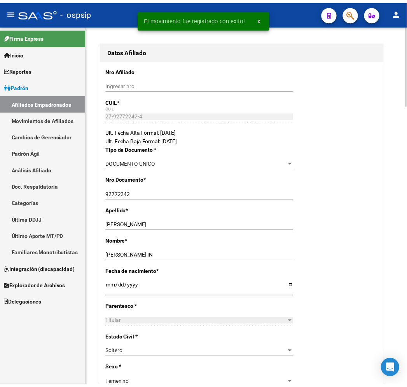
scroll to position [0, 0]
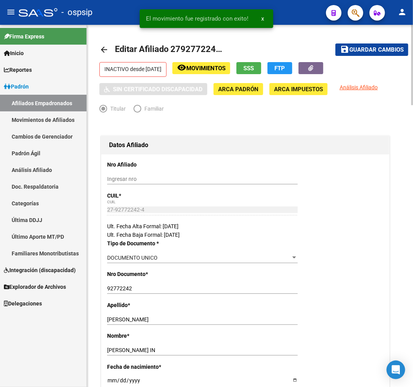
click at [255, 68] on span "SSS" at bounding box center [249, 68] width 10 height 7
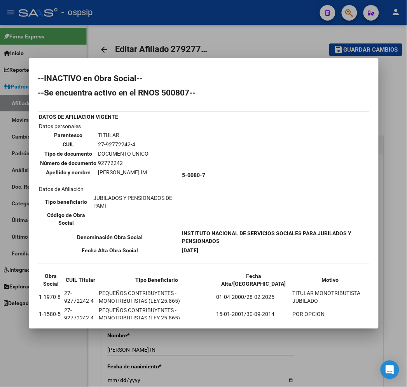
click at [263, 373] on div at bounding box center [203, 193] width 407 height 387
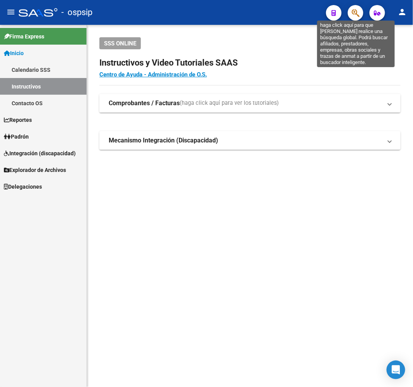
click at [358, 13] on icon "button" at bounding box center [356, 13] width 8 height 9
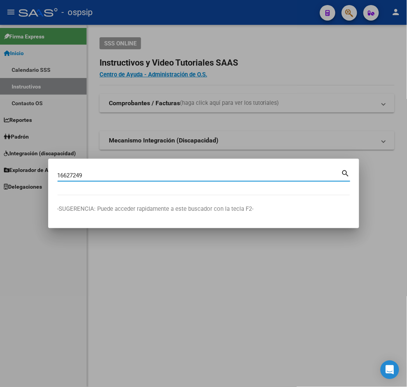
type input "16627249"
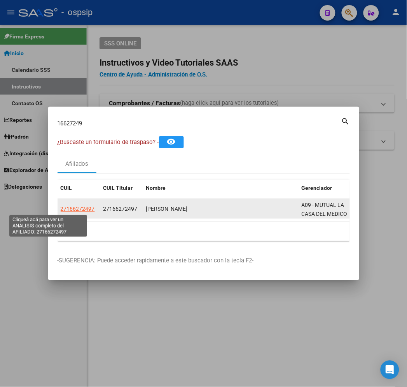
click at [61, 208] on span "27166272497" at bounding box center [78, 209] width 34 height 6
type textarea "27166272497"
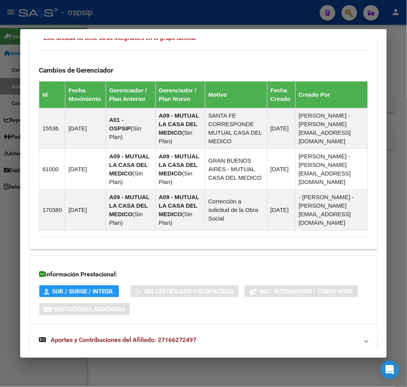
scroll to position [499, 0]
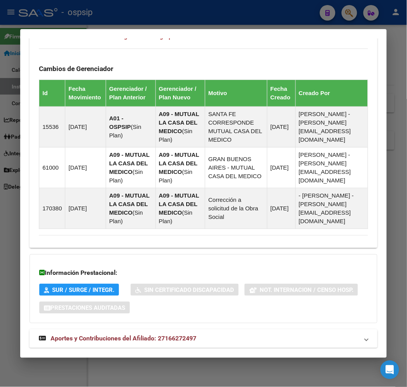
drag, startPoint x: 256, startPoint y: 335, endPoint x: 237, endPoint y: 316, distance: 27.5
click at [236, 330] on mat-expansion-panel-header "Aportes y Contribuciones del Afiliado: 27166272497" at bounding box center [203, 339] width 347 height 19
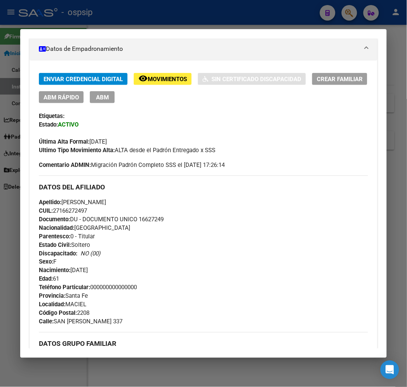
scroll to position [49, 0]
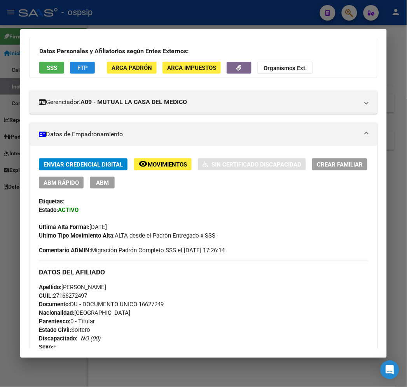
click at [77, 70] on span "FTP" at bounding box center [82, 68] width 10 height 7
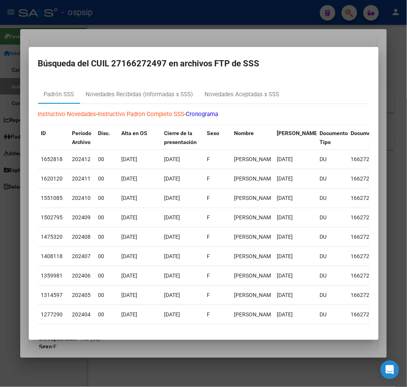
click at [218, 36] on div at bounding box center [203, 193] width 407 height 387
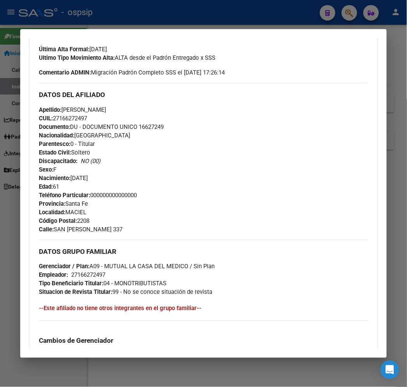
scroll to position [222, 0]
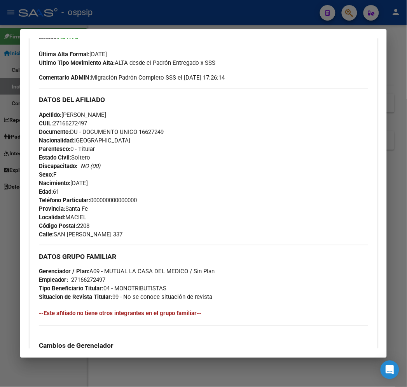
drag, startPoint x: 186, startPoint y: 6, endPoint x: 188, endPoint y: 10, distance: 4.9
click at [186, 7] on div at bounding box center [203, 193] width 407 height 387
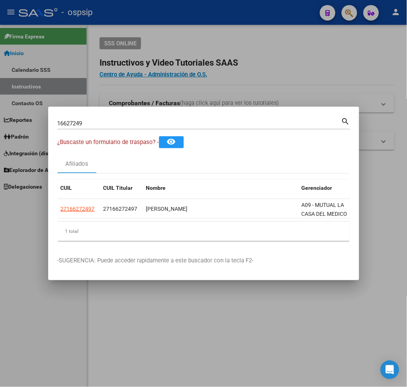
drag, startPoint x: 188, startPoint y: 10, endPoint x: 222, endPoint y: 22, distance: 35.5
click at [189, 13] on div at bounding box center [203, 193] width 407 height 387
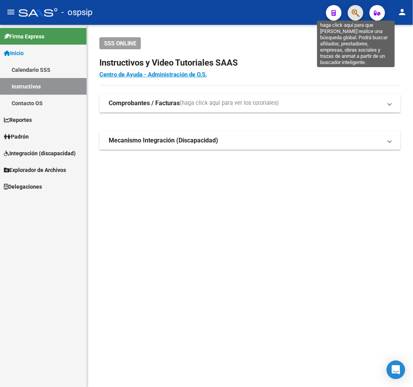
click at [354, 12] on icon "button" at bounding box center [356, 13] width 8 height 9
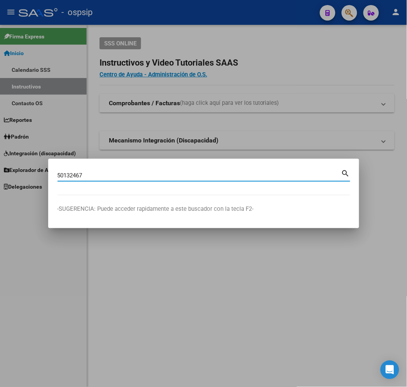
type input "50132467"
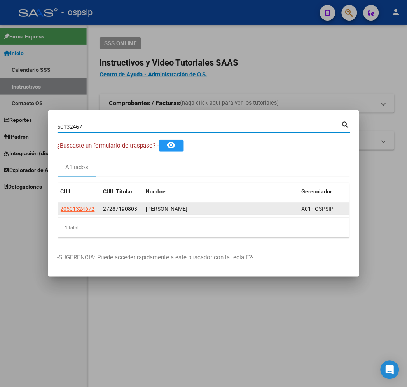
click at [61, 213] on app-link-go-to "20501324672" at bounding box center [78, 209] width 34 height 9
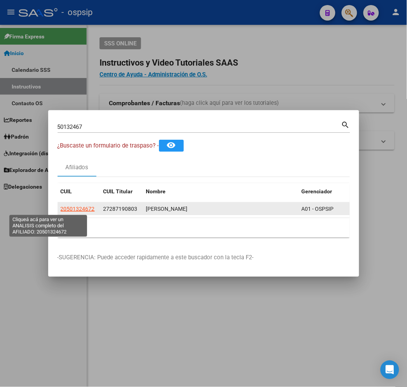
click at [61, 209] on span "20501324672" at bounding box center [78, 209] width 34 height 6
type textarea "20501324672"
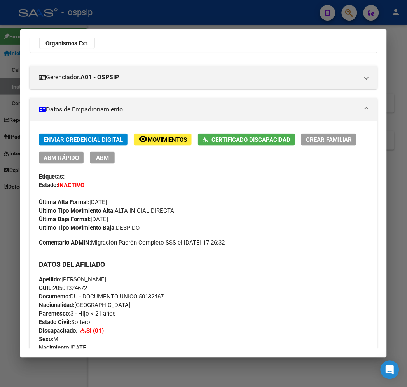
scroll to position [107, 0]
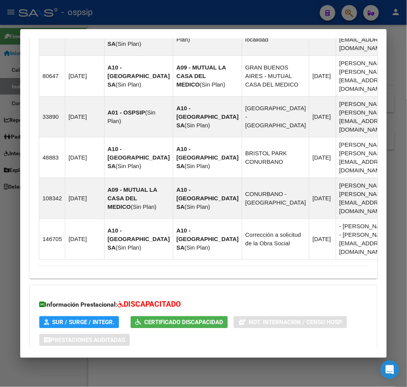
drag, startPoint x: 276, startPoint y: 328, endPoint x: 286, endPoint y: 319, distance: 13.7
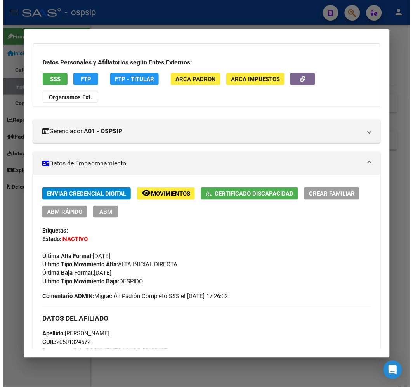
scroll to position [0, 0]
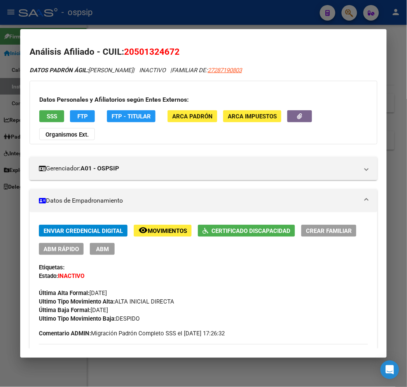
click at [149, 18] on div at bounding box center [203, 193] width 407 height 387
click at [150, 18] on div at bounding box center [203, 193] width 407 height 387
